Goal: Task Accomplishment & Management: Manage account settings

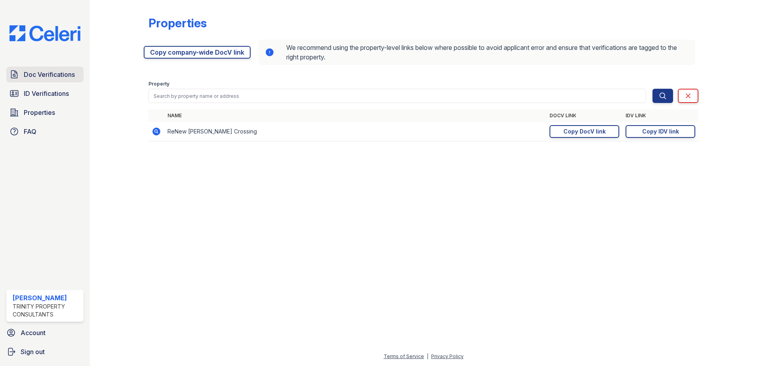
click at [61, 75] on span "Doc Verifications" at bounding box center [49, 75] width 51 height 10
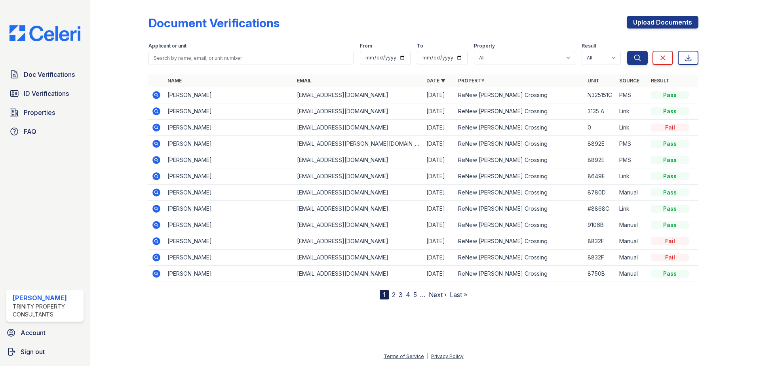
click at [157, 93] on icon at bounding box center [157, 95] width 10 height 10
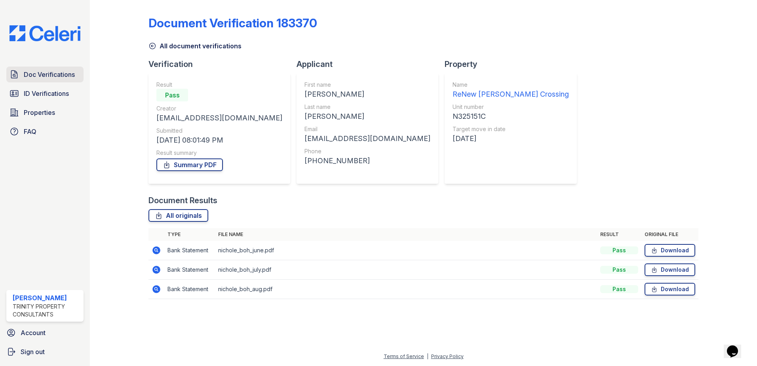
click at [48, 73] on span "Doc Verifications" at bounding box center [49, 75] width 51 height 10
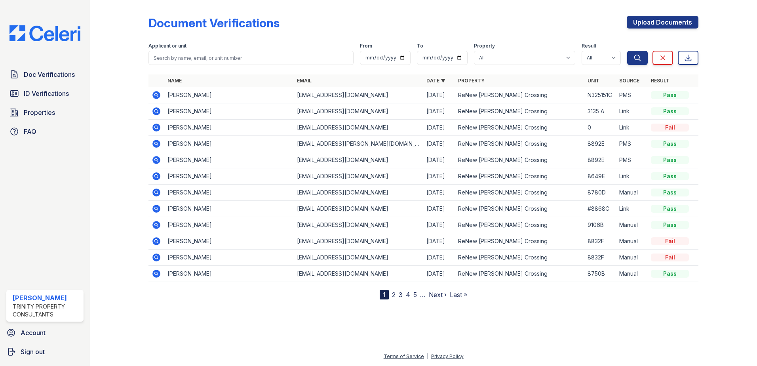
click at [156, 96] on icon at bounding box center [157, 95] width 8 height 8
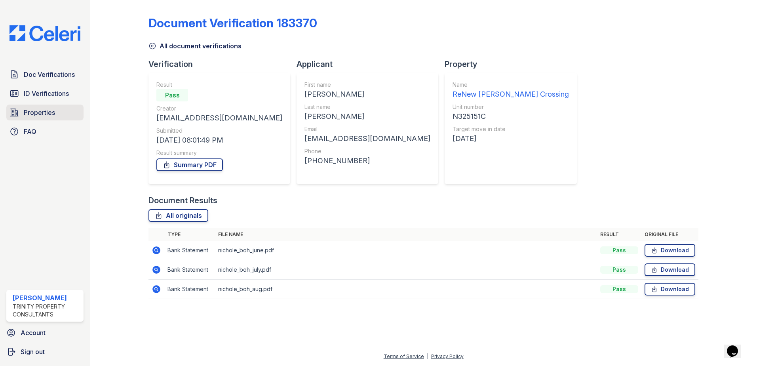
click at [41, 110] on span "Properties" at bounding box center [39, 113] width 31 height 10
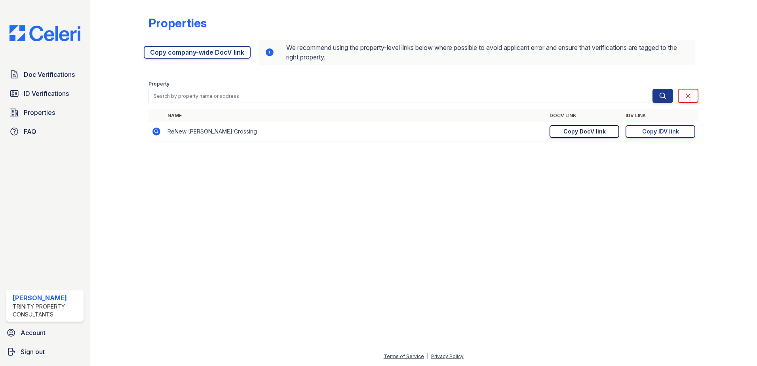
click at [587, 133] on div "Copy DocV link" at bounding box center [585, 132] width 42 height 8
